Goal: Complete application form

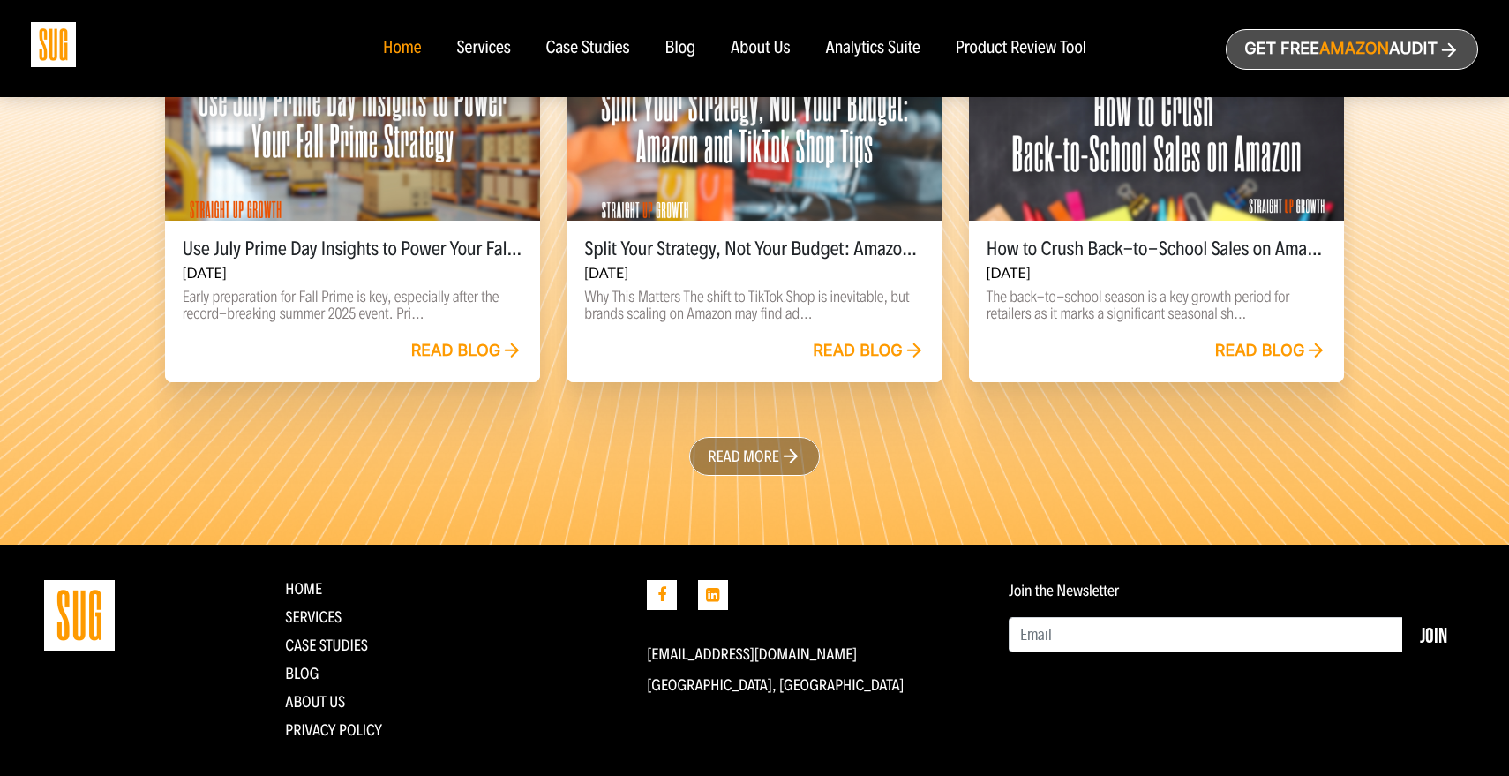
scroll to position [4052, 0]
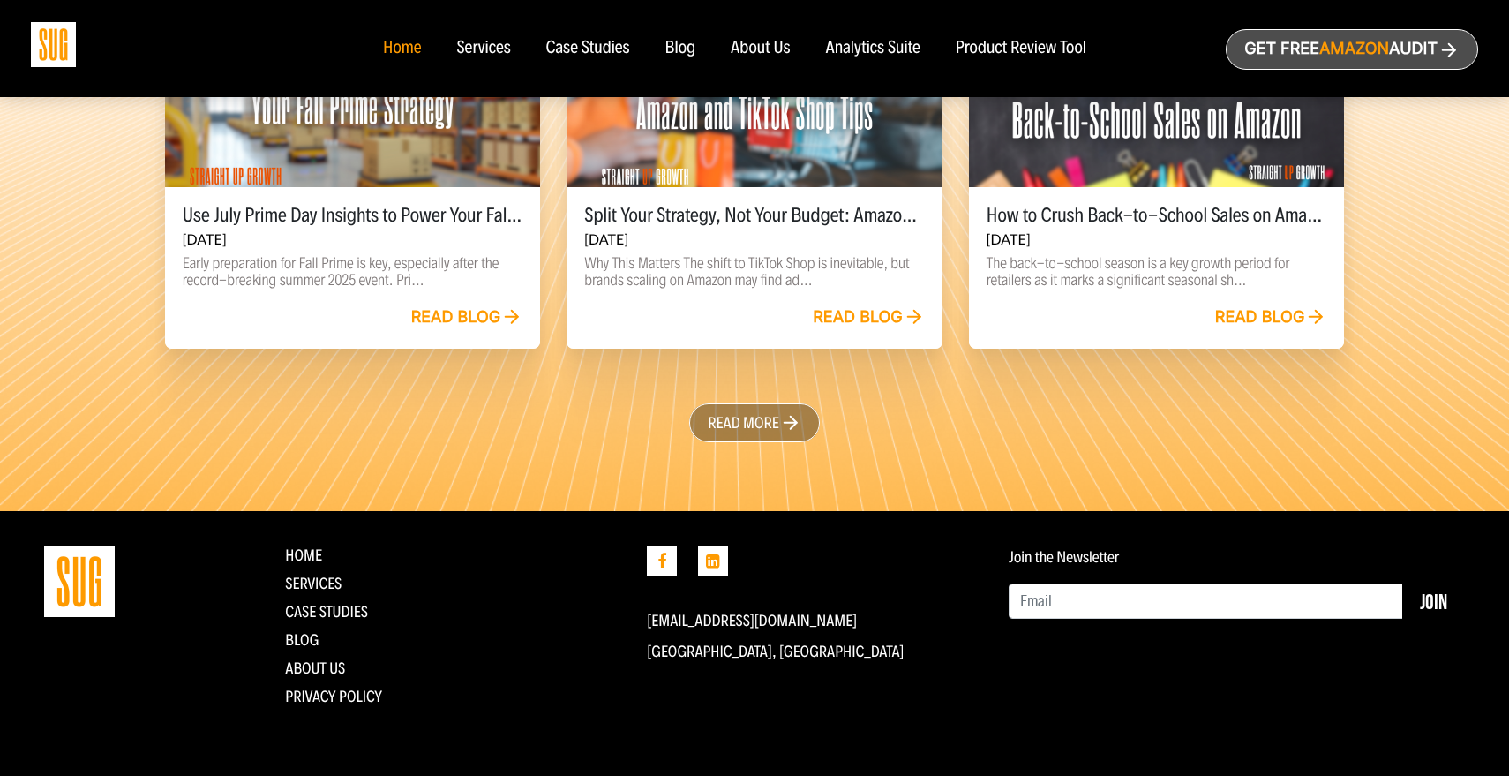
click at [681, 50] on div "Blog" at bounding box center [681, 48] width 31 height 19
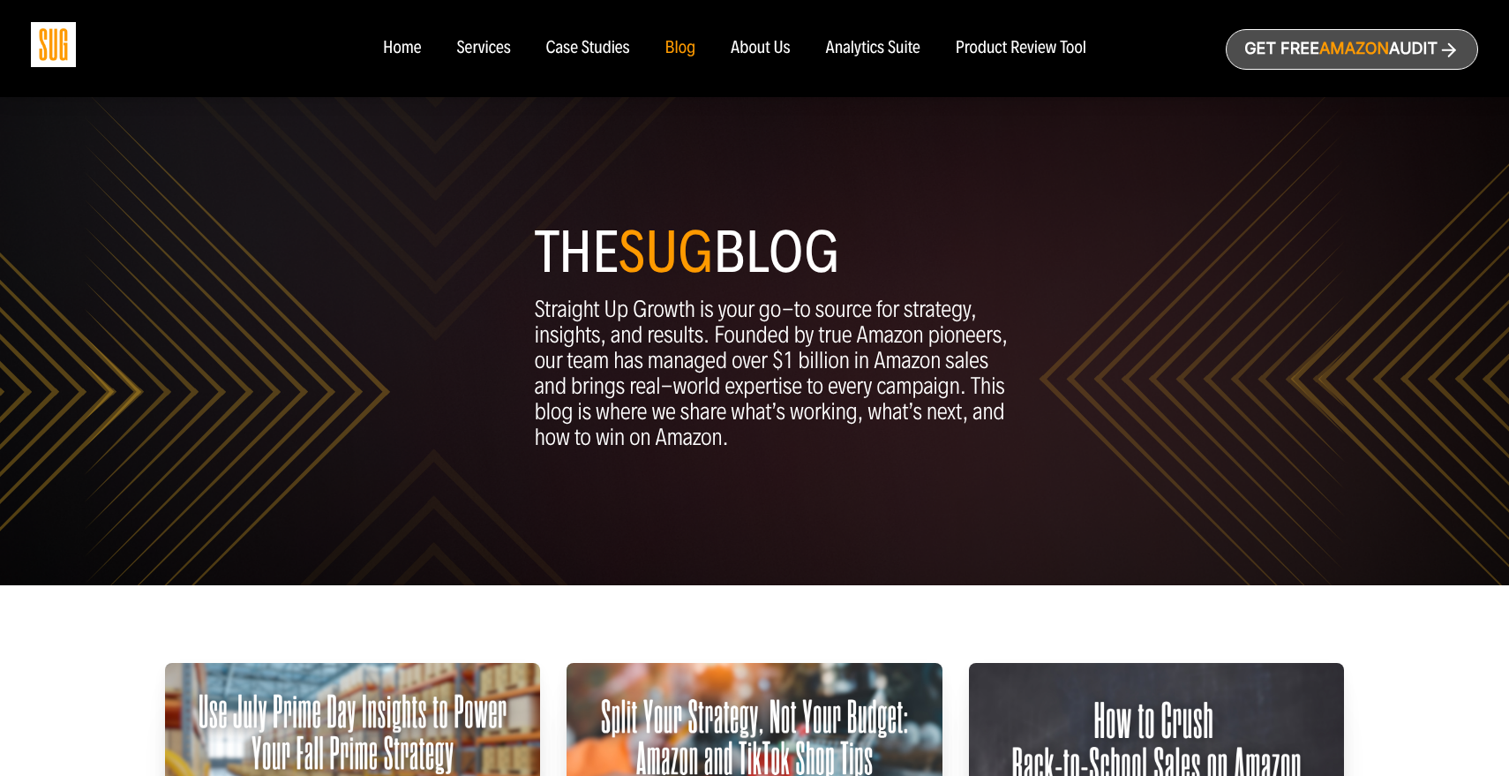
click at [828, 53] on div "Analytics Suite" at bounding box center [873, 48] width 94 height 19
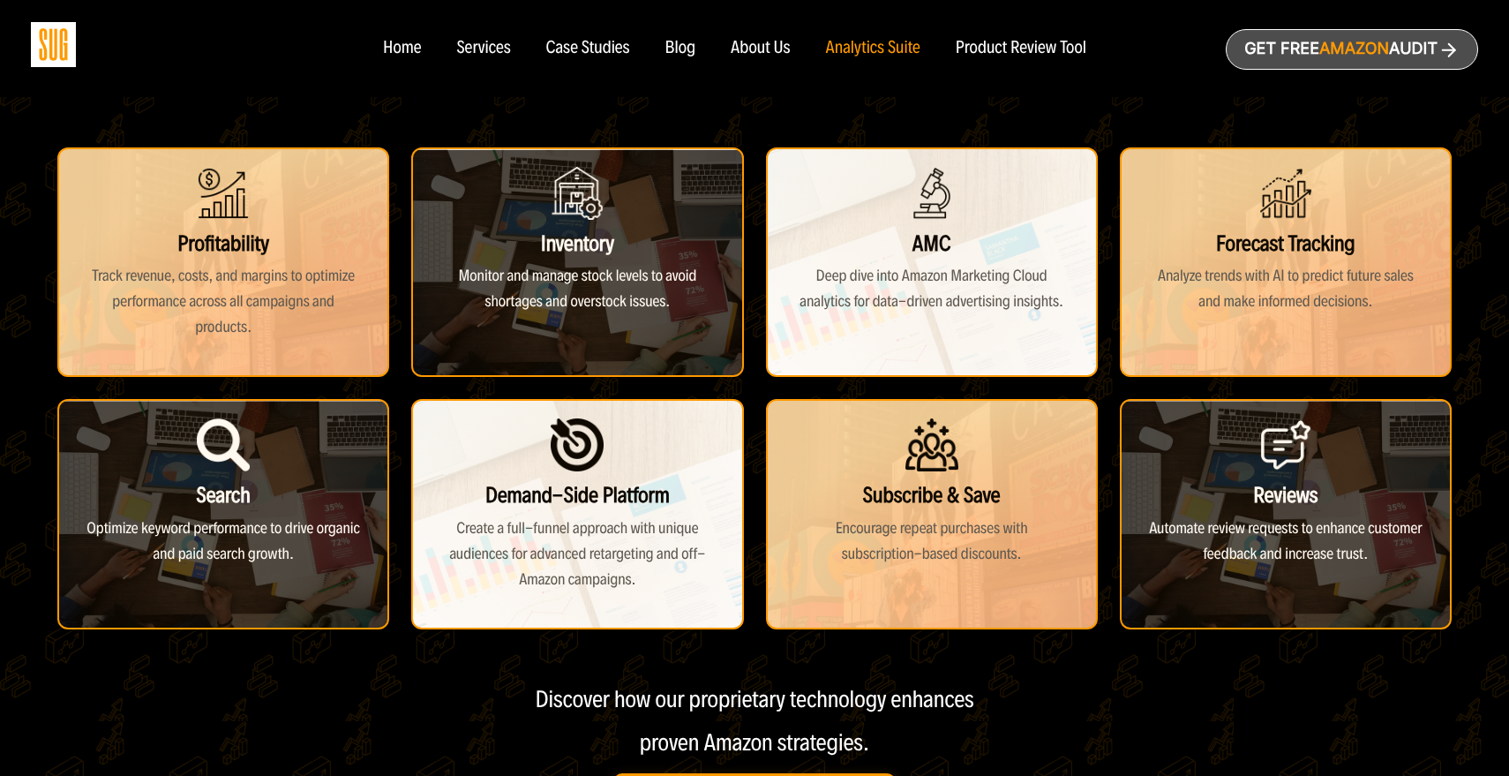
scroll to position [598, 0]
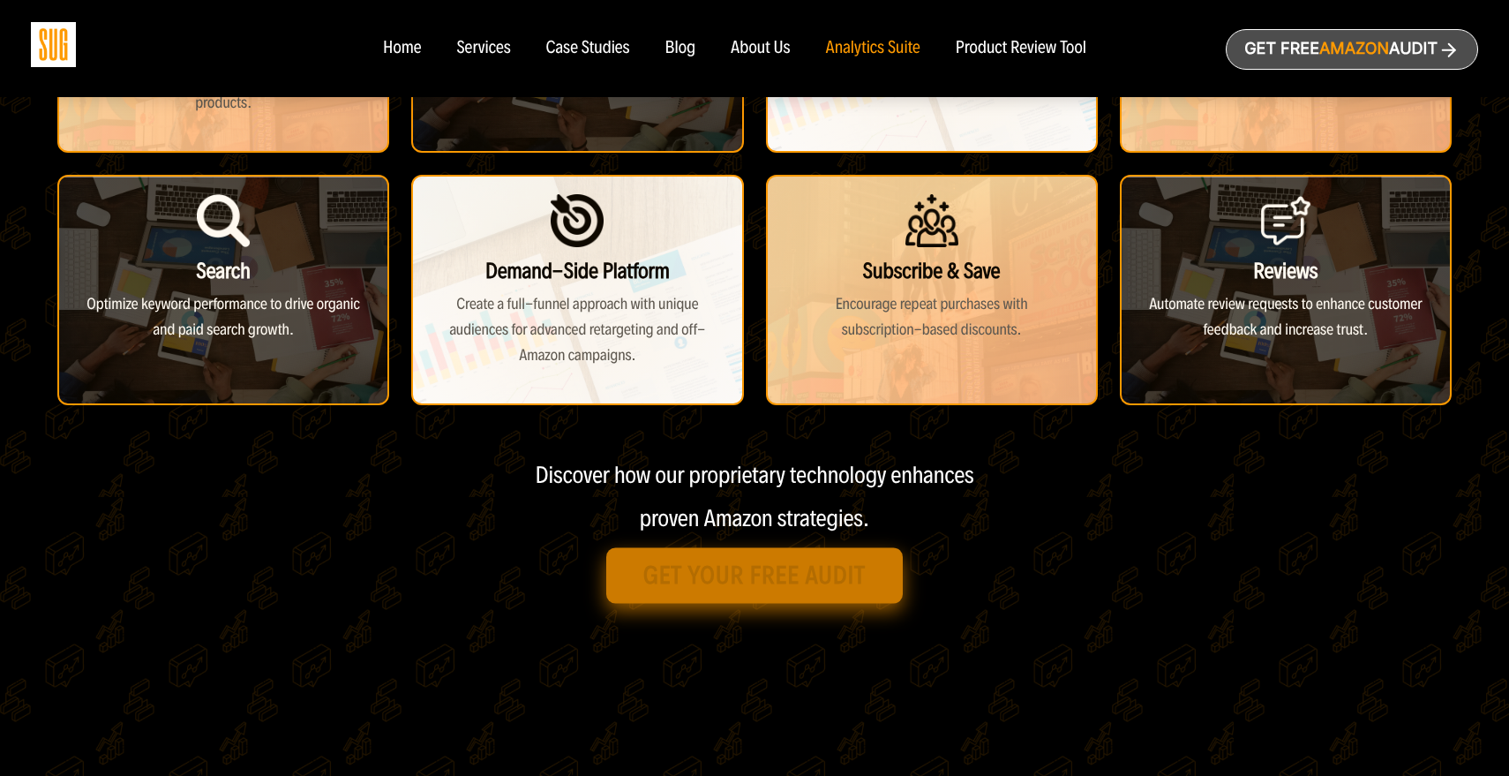
click at [839, 572] on link "Get Your Free Audit" at bounding box center [754, 575] width 297 height 56
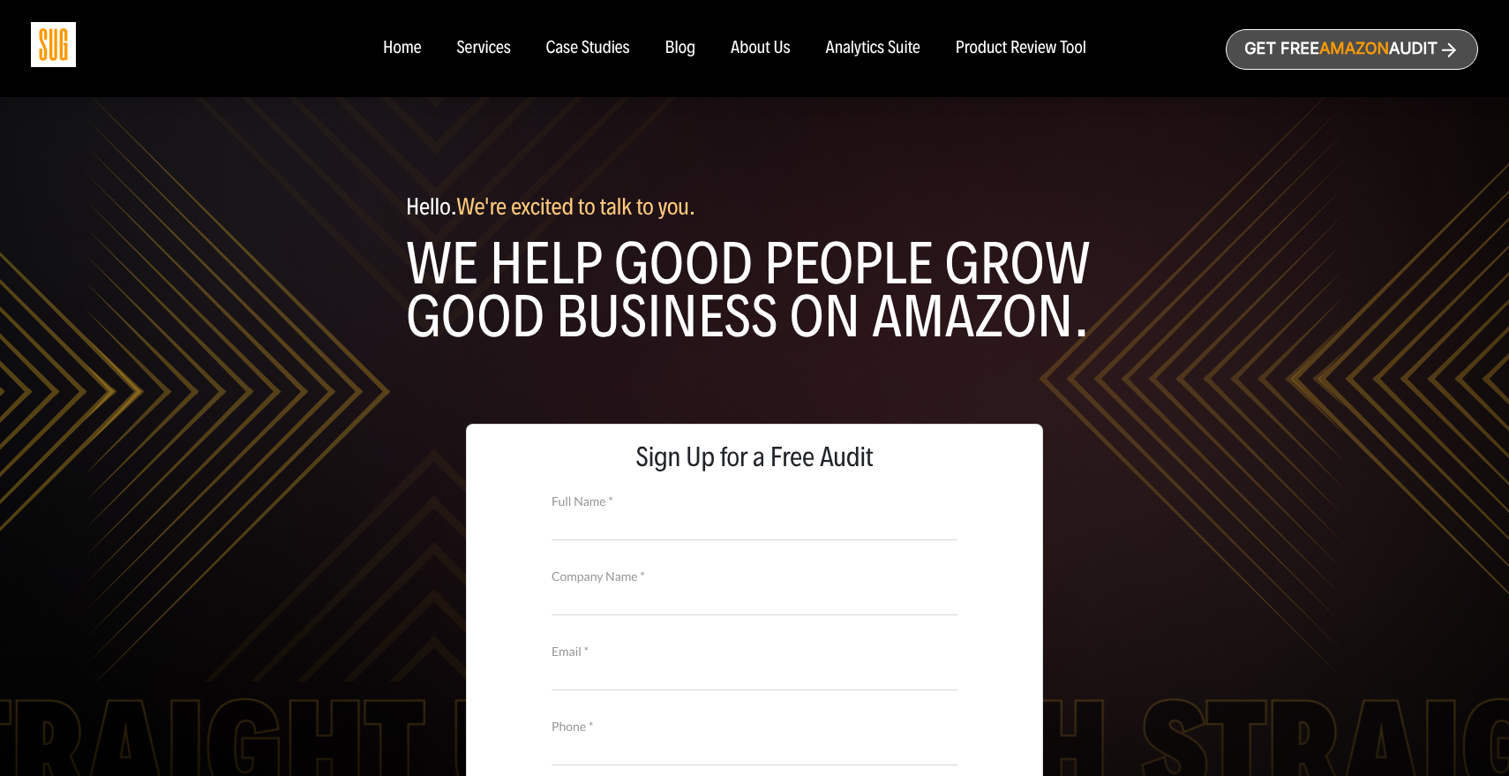
click at [1057, 49] on div "Product Review Tool" at bounding box center [1021, 48] width 131 height 19
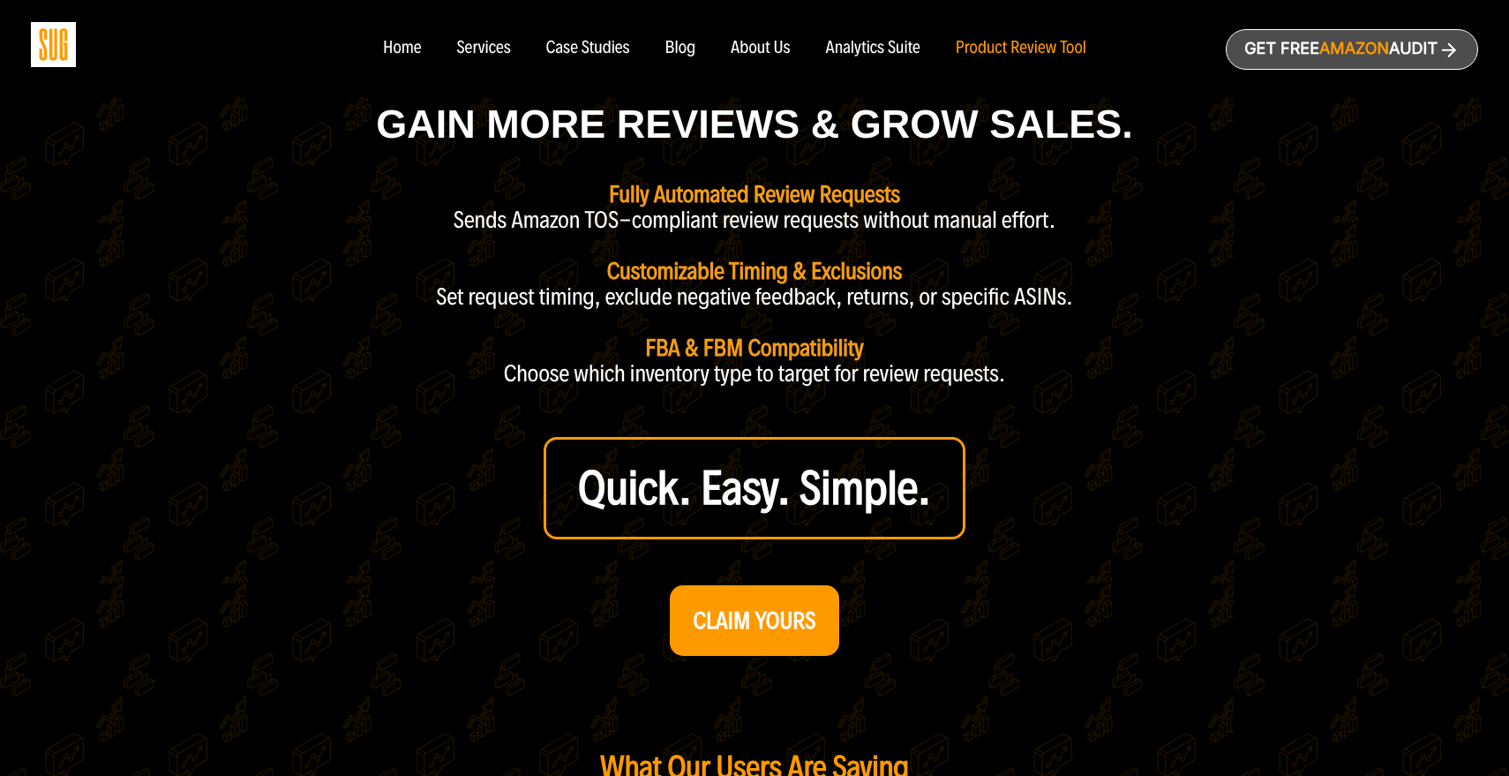
scroll to position [257, 0]
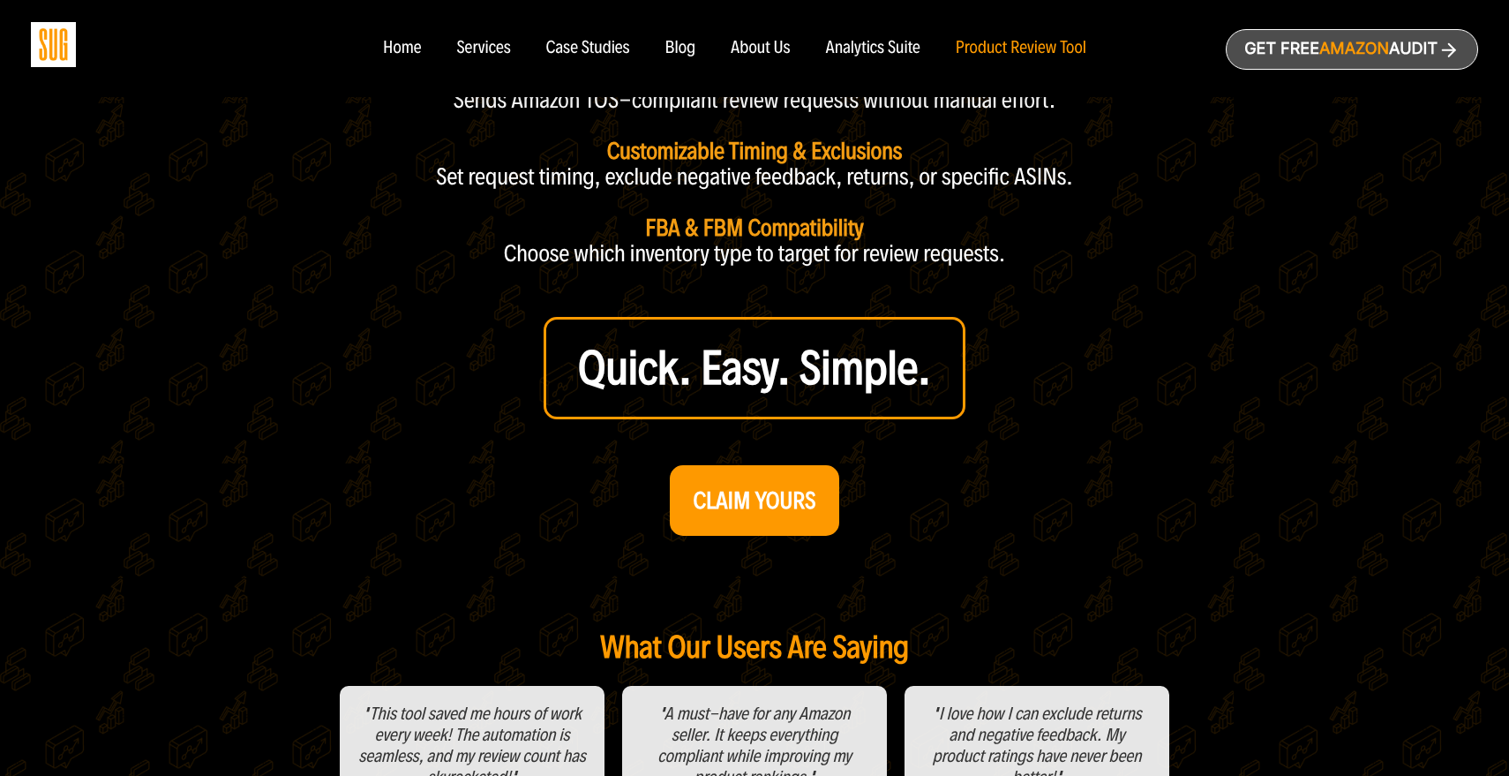
click at [795, 491] on strong "CLAIM YOURS" at bounding box center [755, 500] width 123 height 28
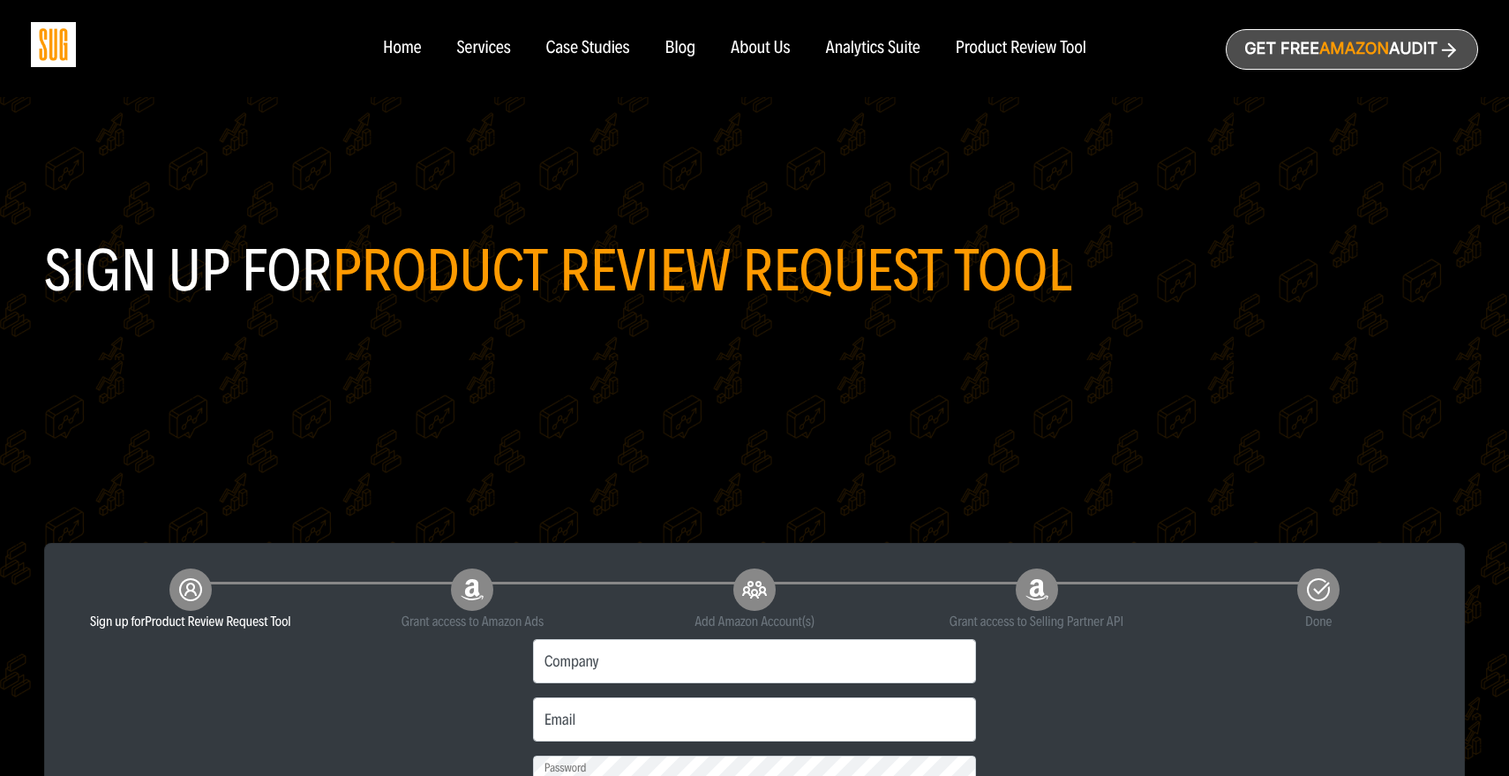
click at [1308, 41] on link "Get free Amazon Audit" at bounding box center [1352, 49] width 252 height 41
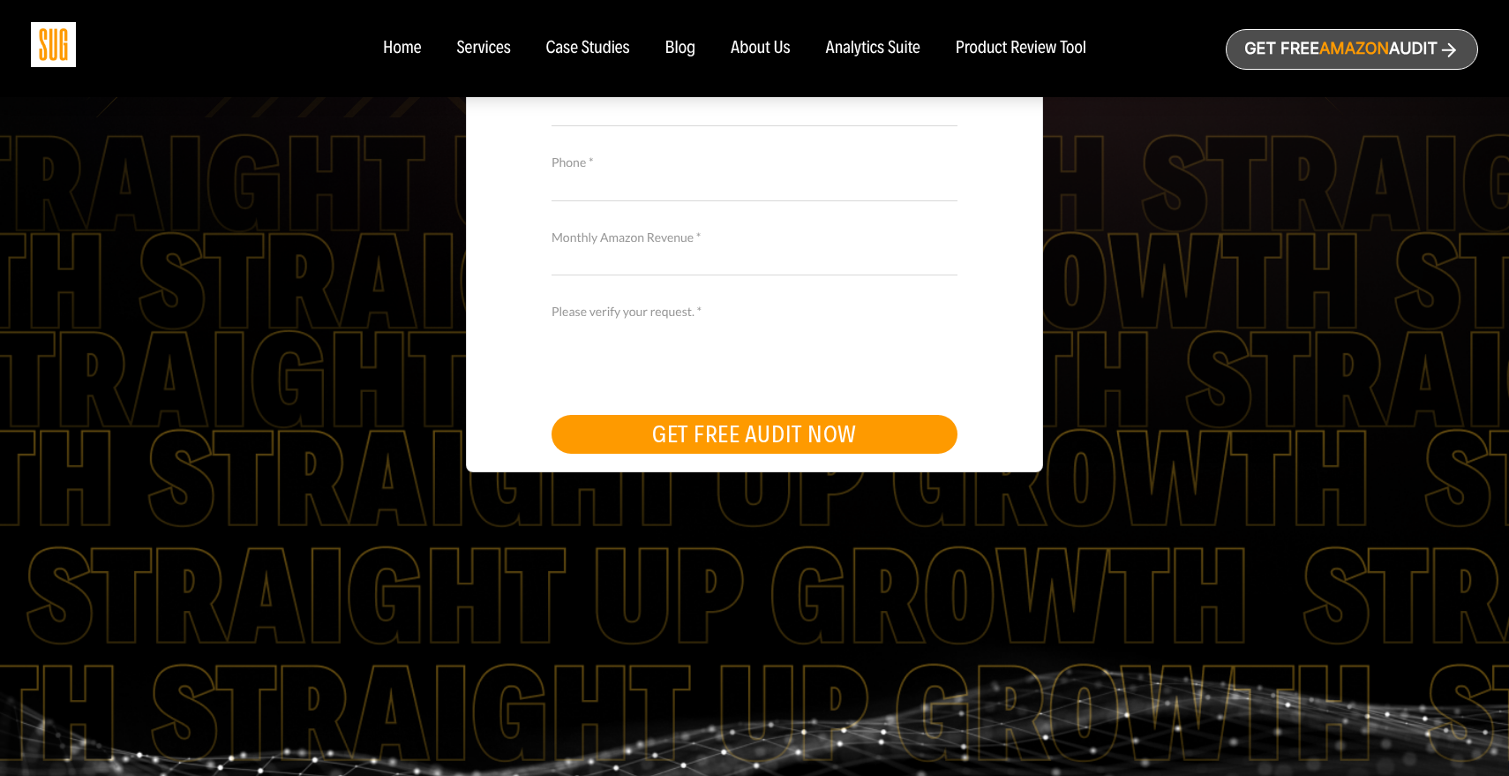
scroll to position [967, 0]
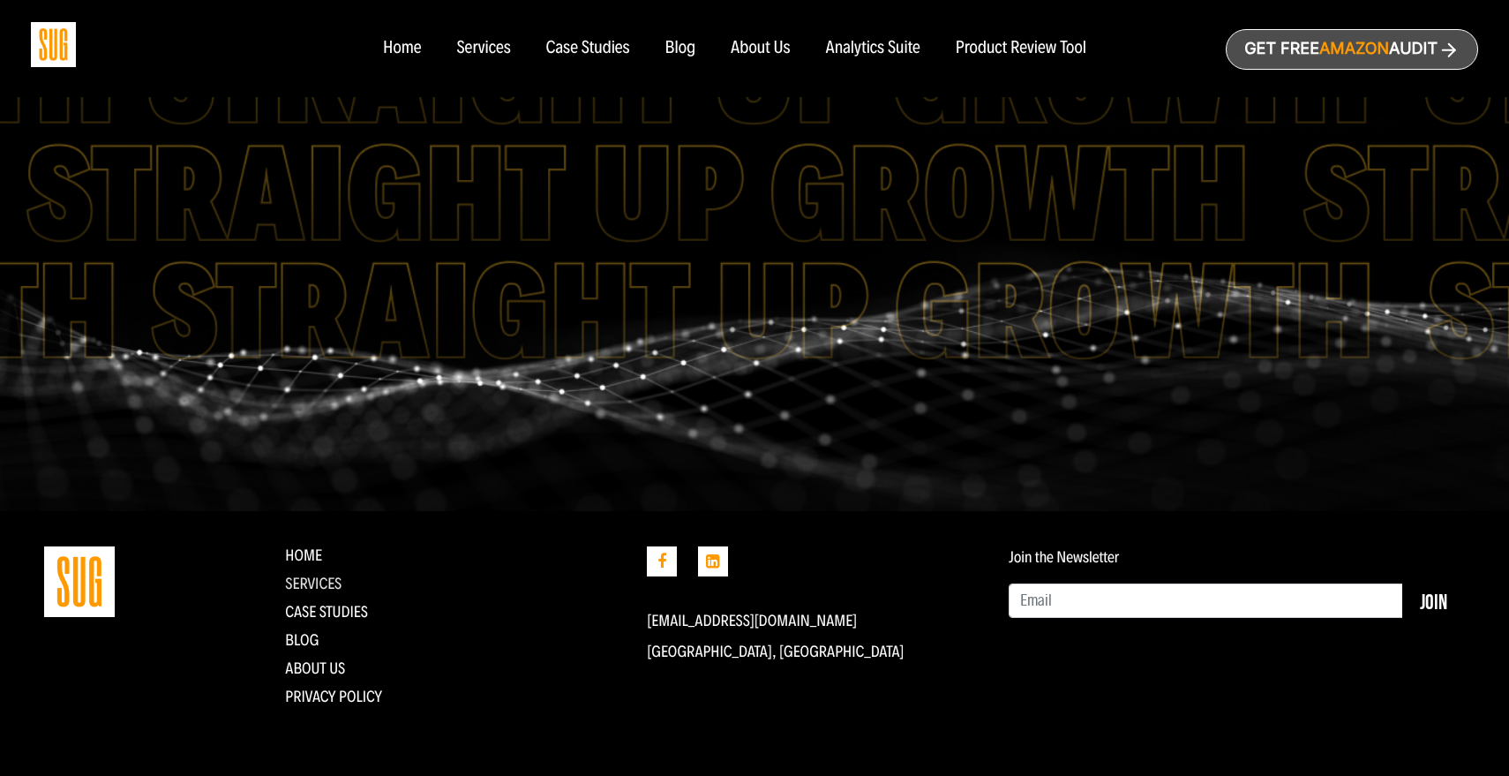
click at [339, 576] on link "Services" at bounding box center [313, 583] width 56 height 19
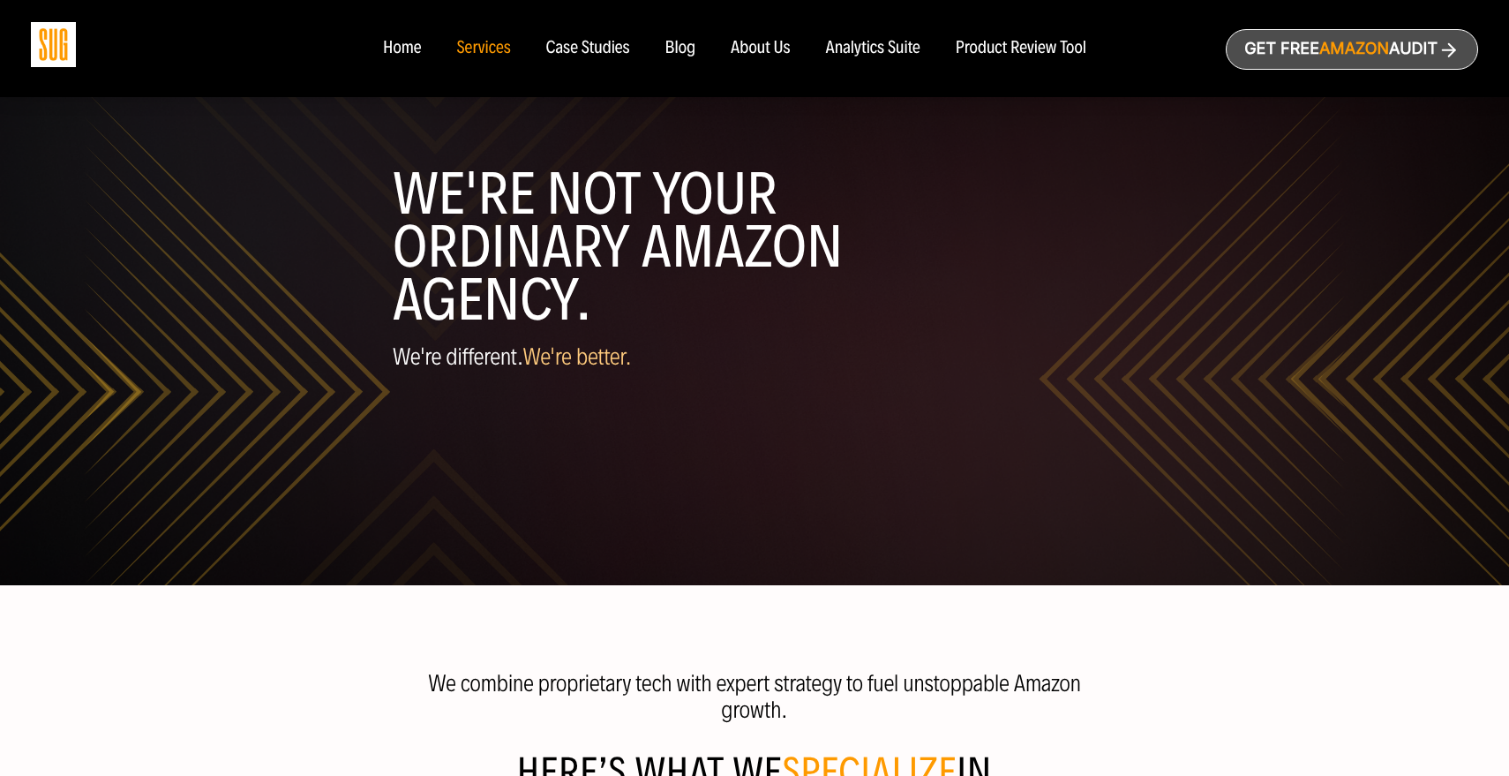
click at [1320, 54] on span "Amazon" at bounding box center [1355, 49] width 70 height 19
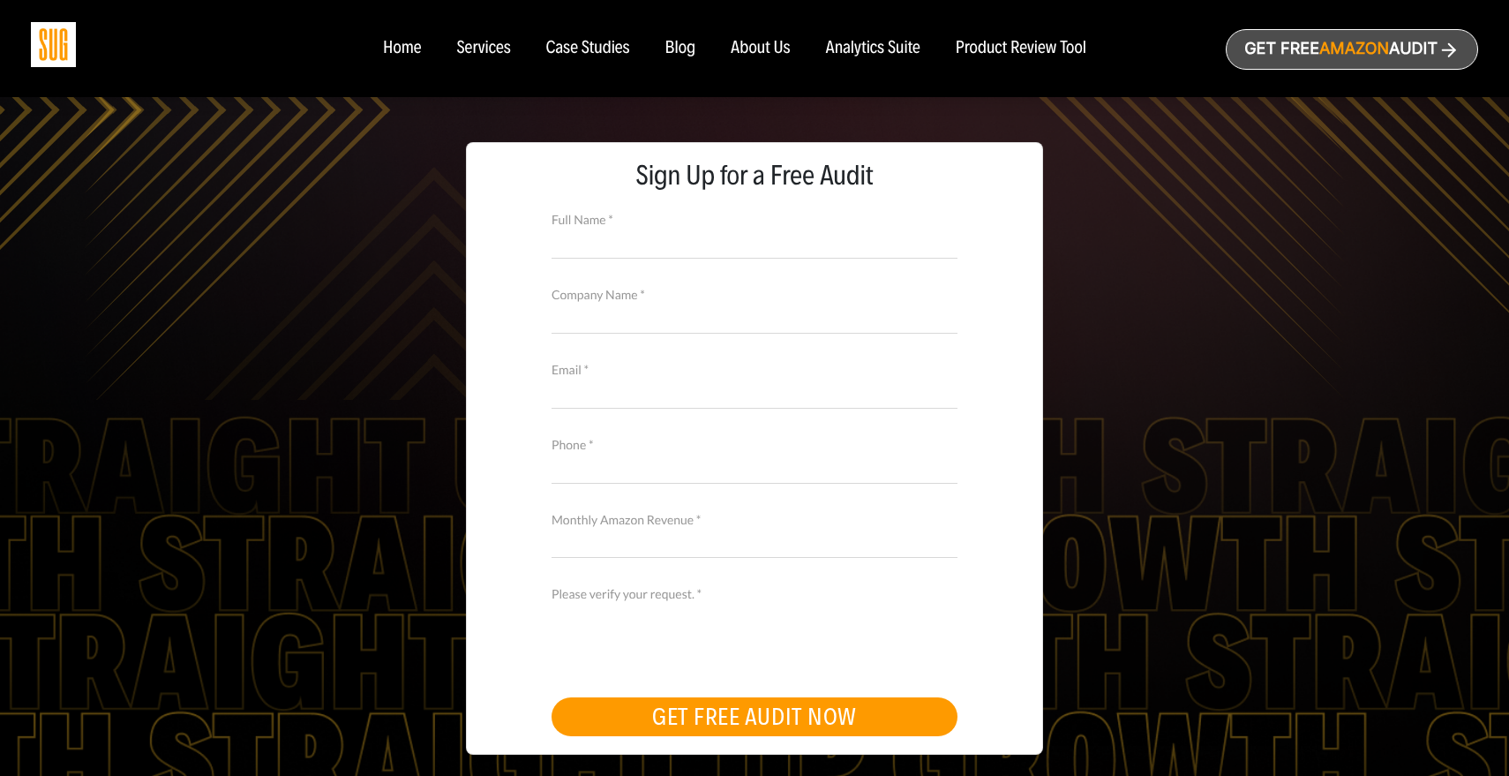
scroll to position [281, 0]
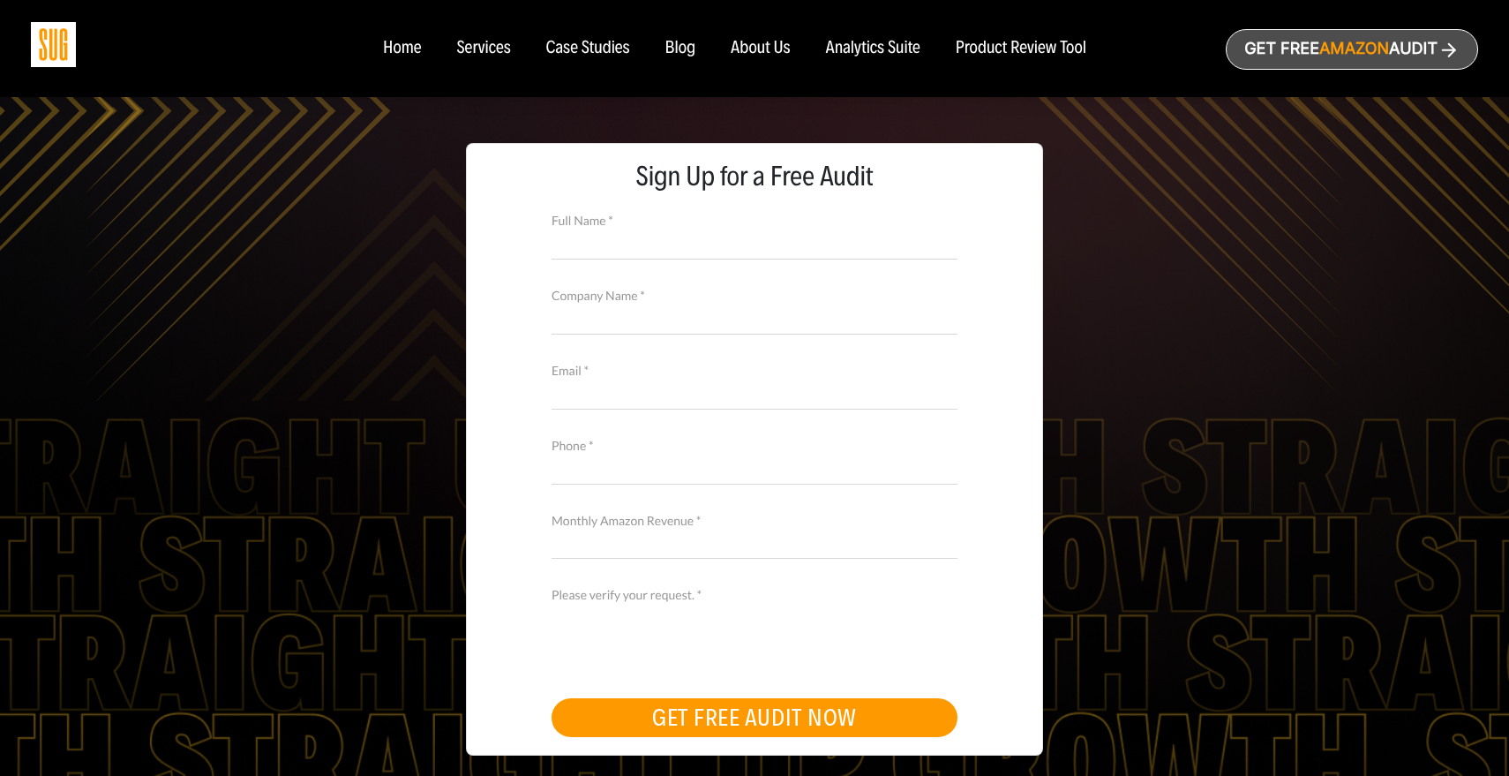
click at [810, 243] on input "Full Name *" at bounding box center [755, 244] width 406 height 31
type input "m"
type input "[PERSON_NAME]"
click at [802, 334] on input "Company Name *" at bounding box center [755, 319] width 406 height 31
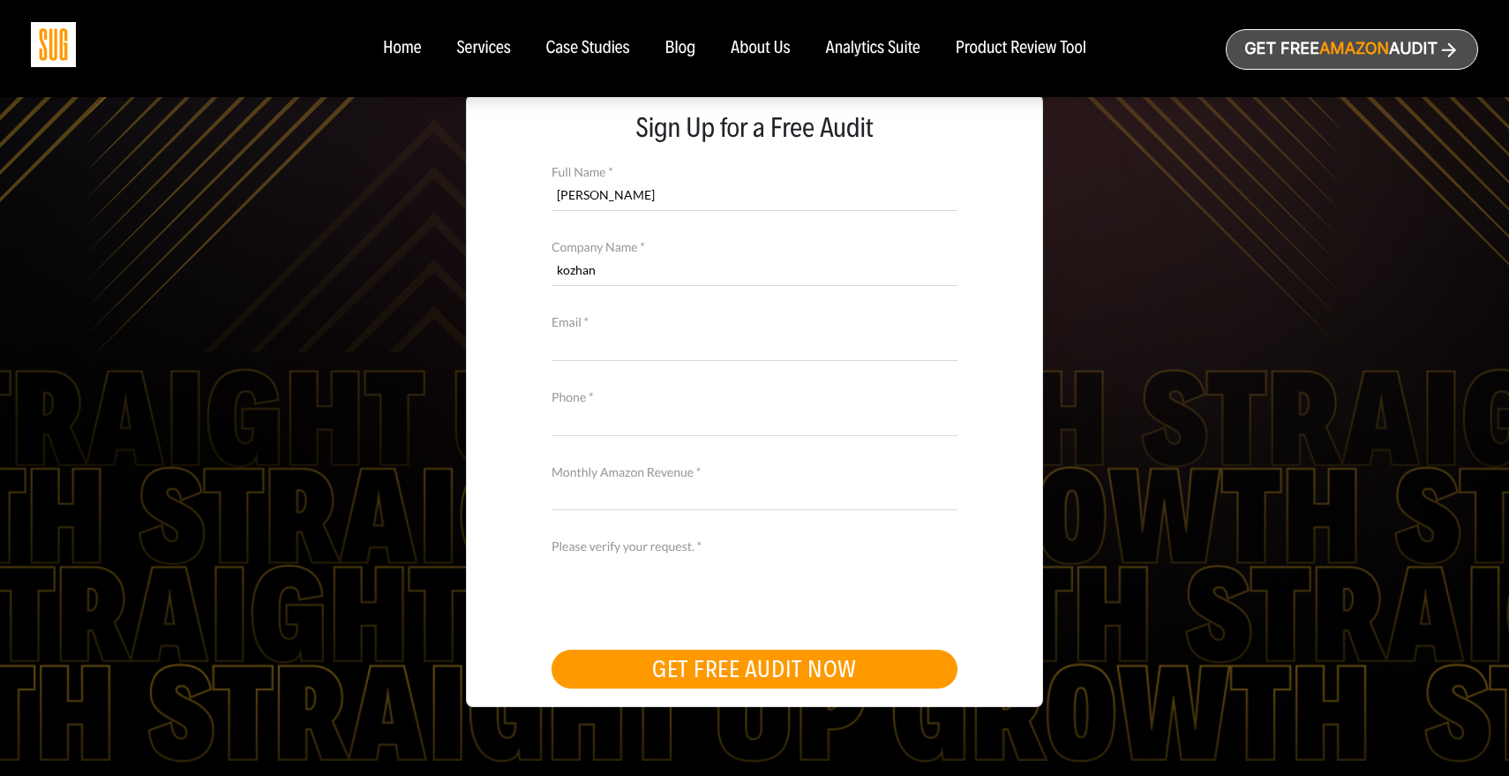
scroll to position [339, 0]
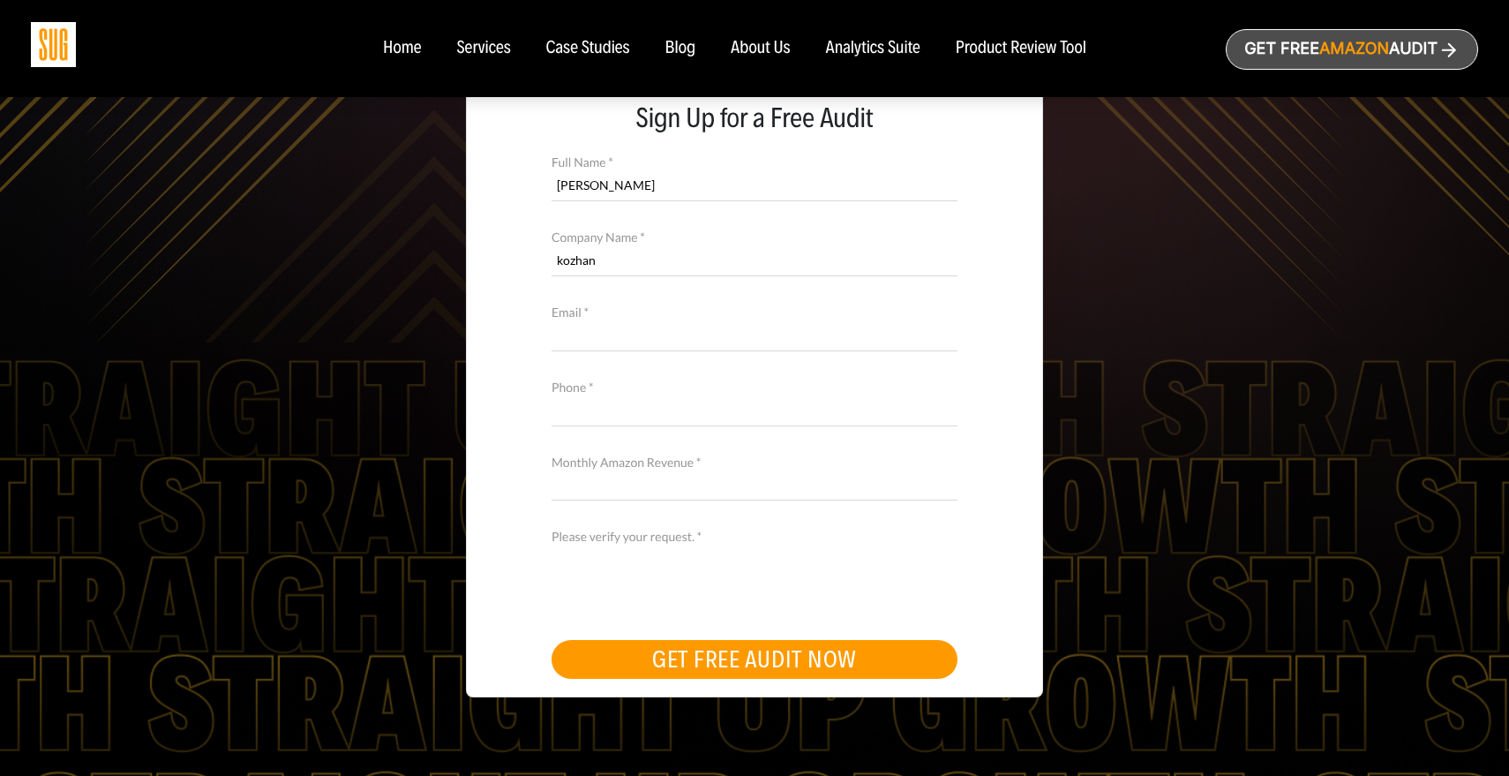
type input "kozhan"
click at [747, 341] on input "Email *" at bounding box center [755, 335] width 406 height 31
type input "d"
type input "a"
type input "[EMAIL_ADDRESS][DOMAIN_NAME]"
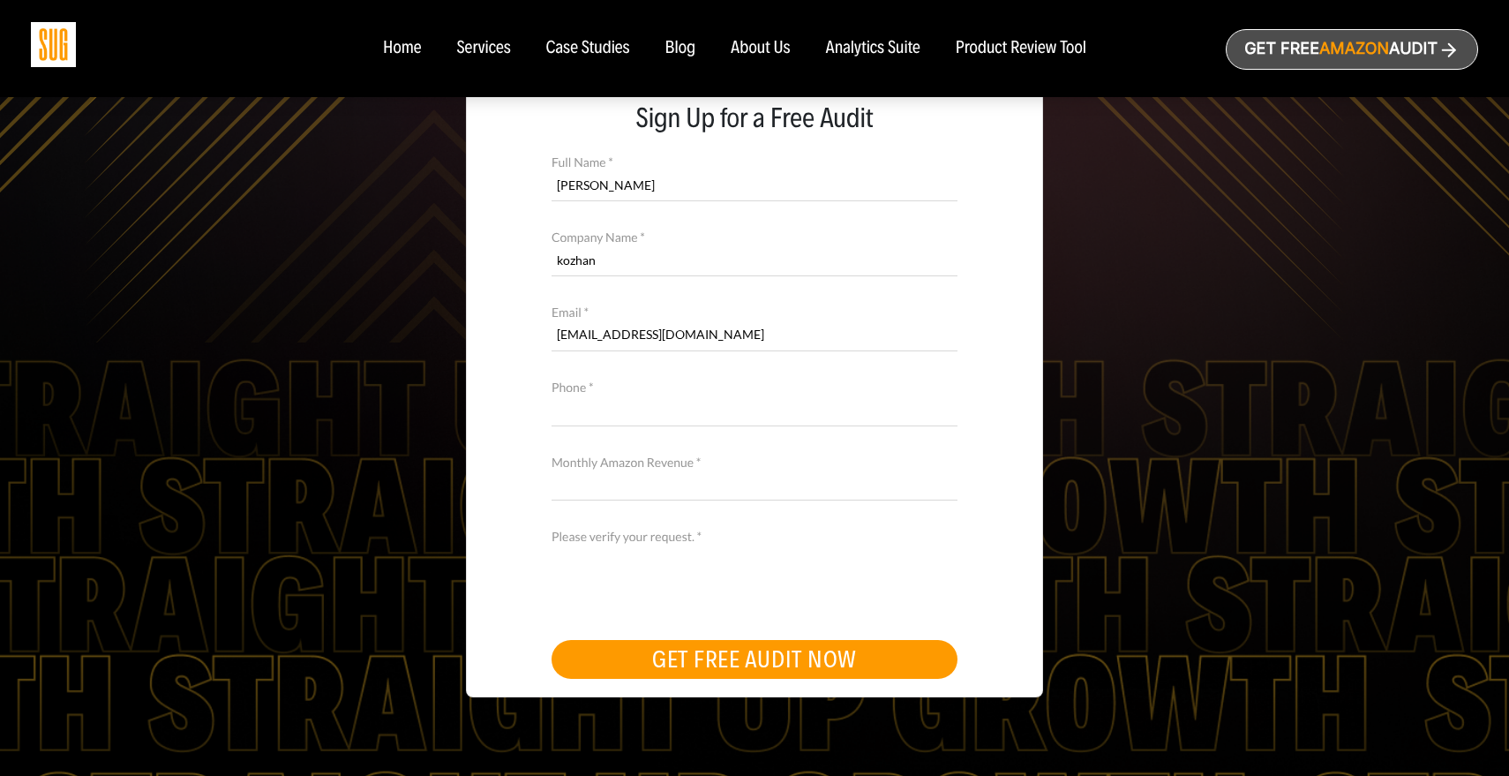
click at [723, 415] on input "Phone *" at bounding box center [755, 410] width 406 height 31
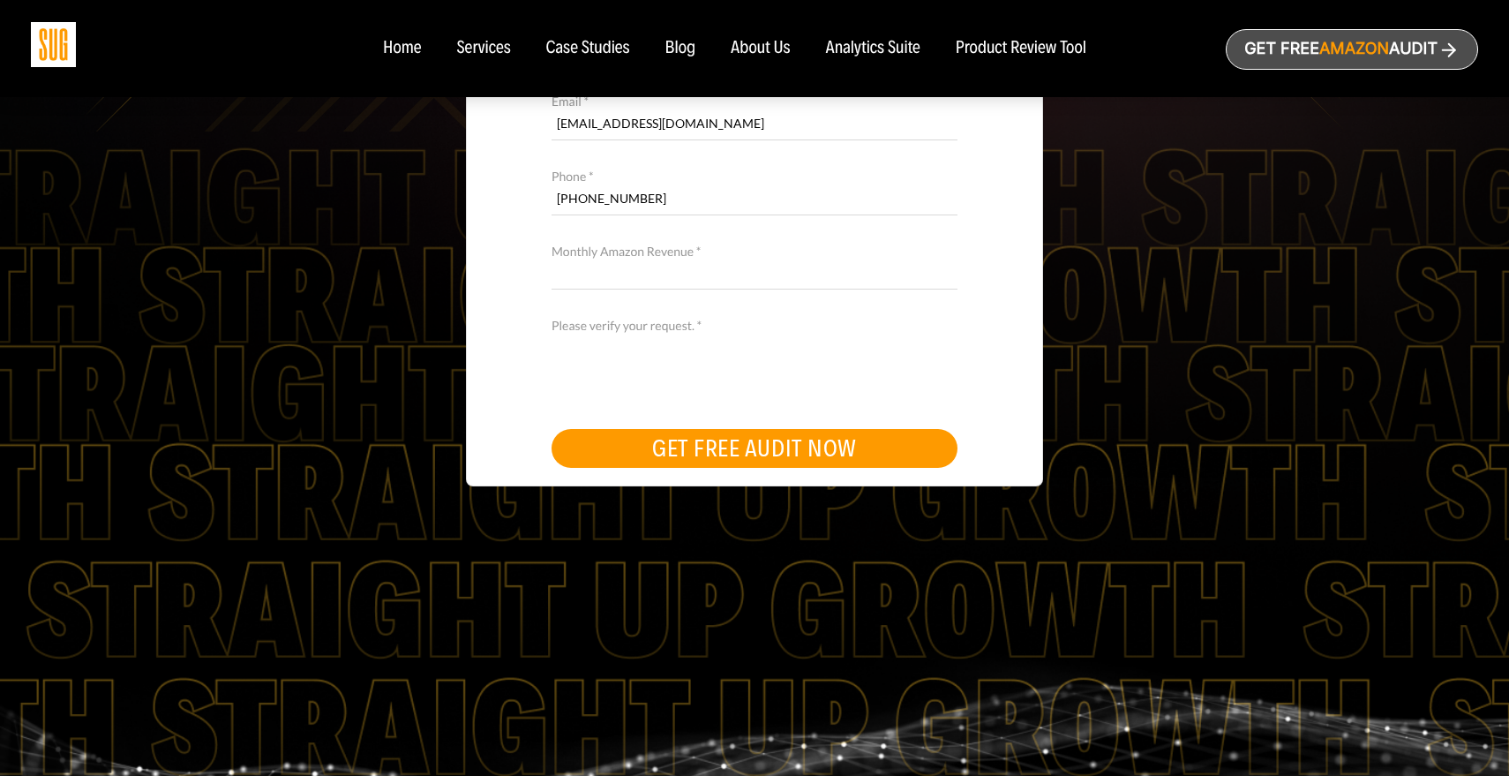
scroll to position [559, 0]
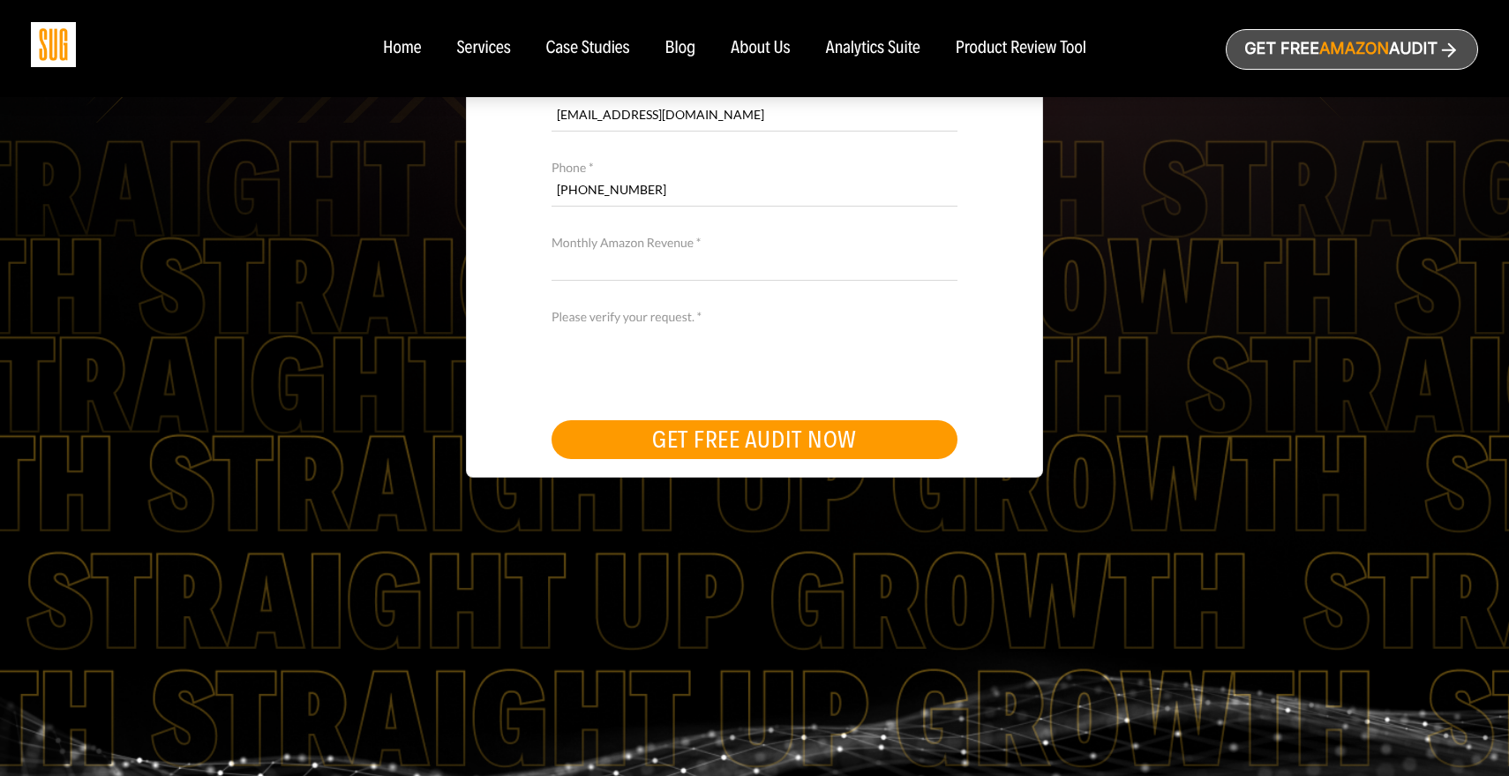
type input "[PHONE_NUMBER]"
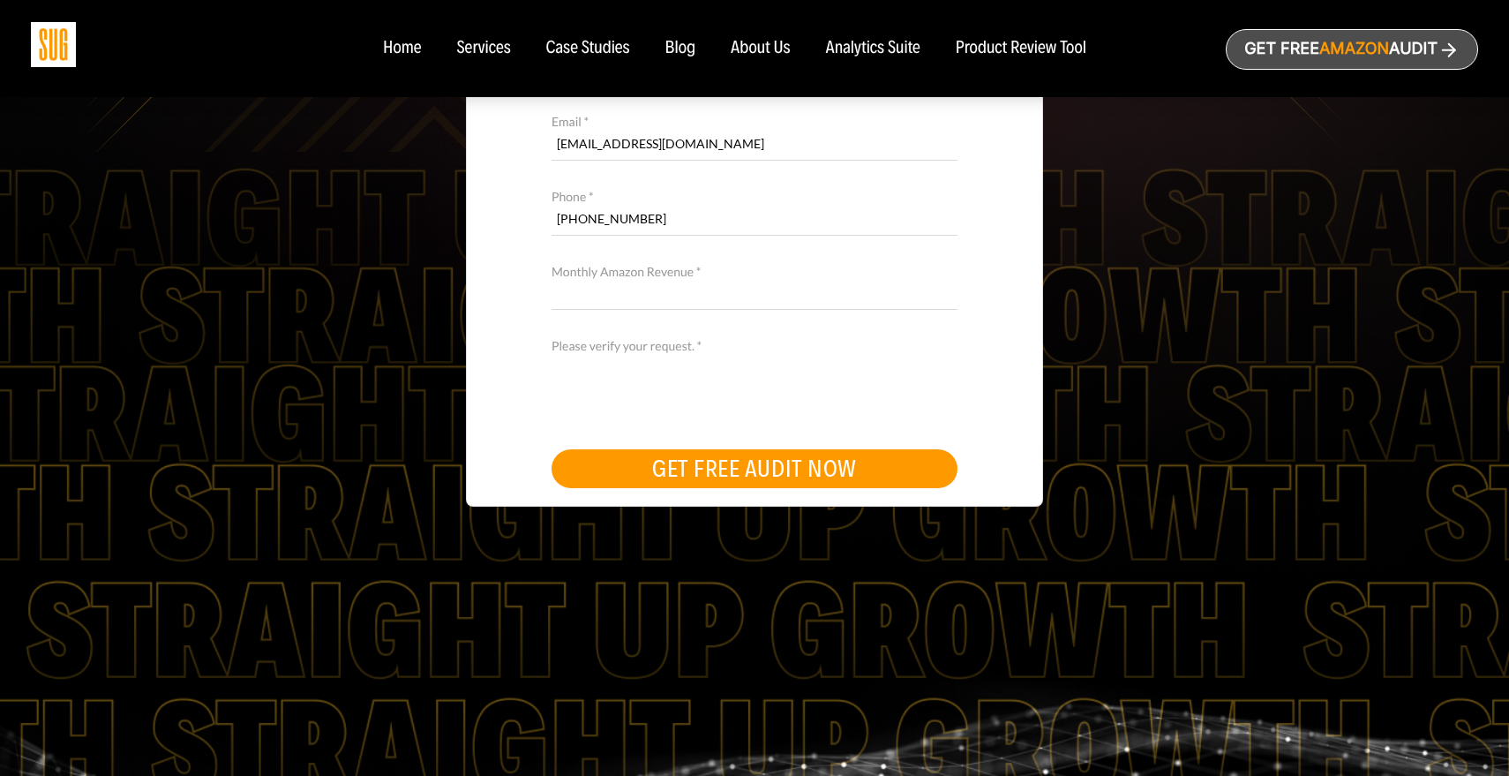
scroll to position [521, 0]
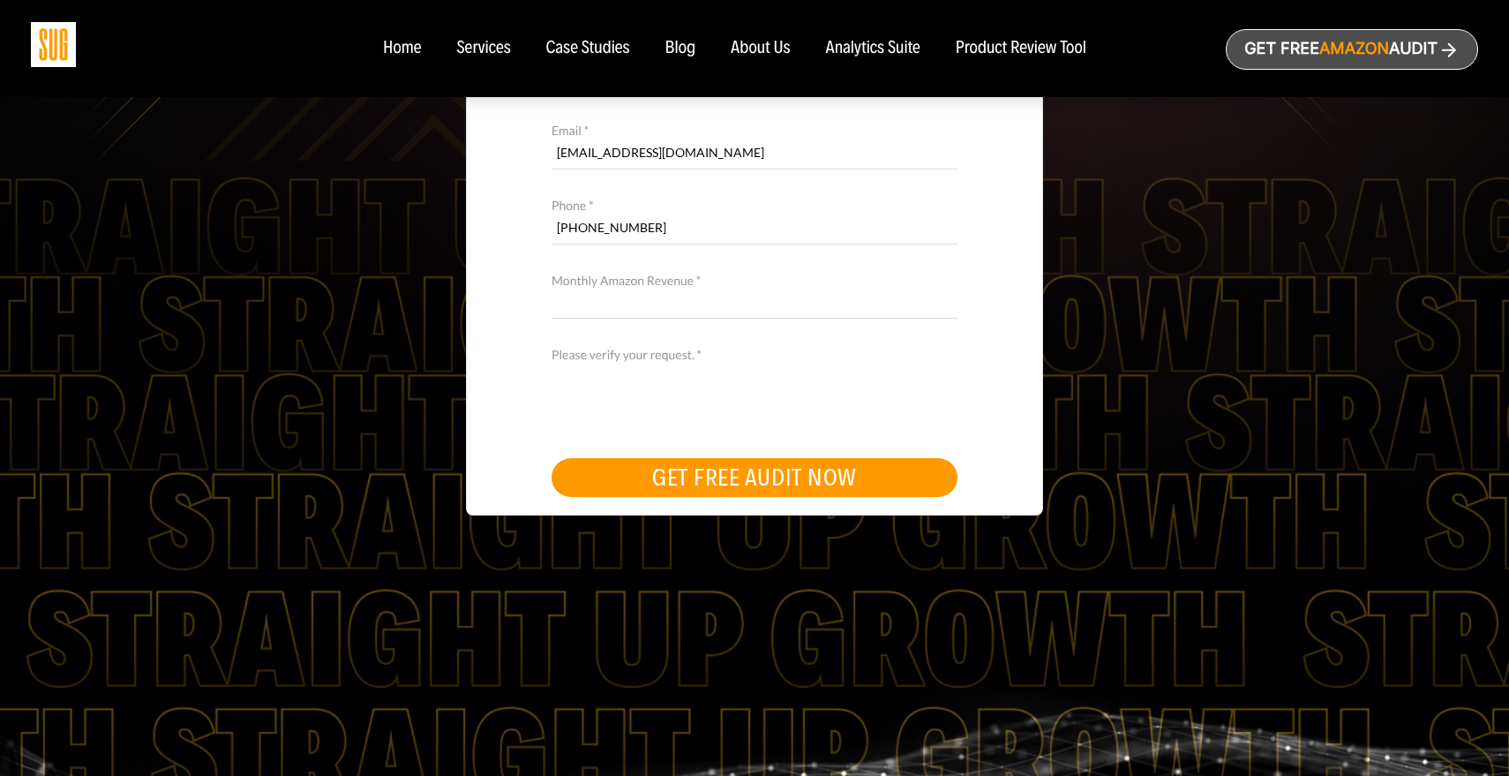
click at [606, 308] on input "Monthly Amazon Revenue *" at bounding box center [755, 303] width 406 height 31
type input "200$"
click at [673, 486] on button "GET FREE AUDIT NOW" at bounding box center [755, 477] width 406 height 39
